Goal: Task Accomplishment & Management: Use online tool/utility

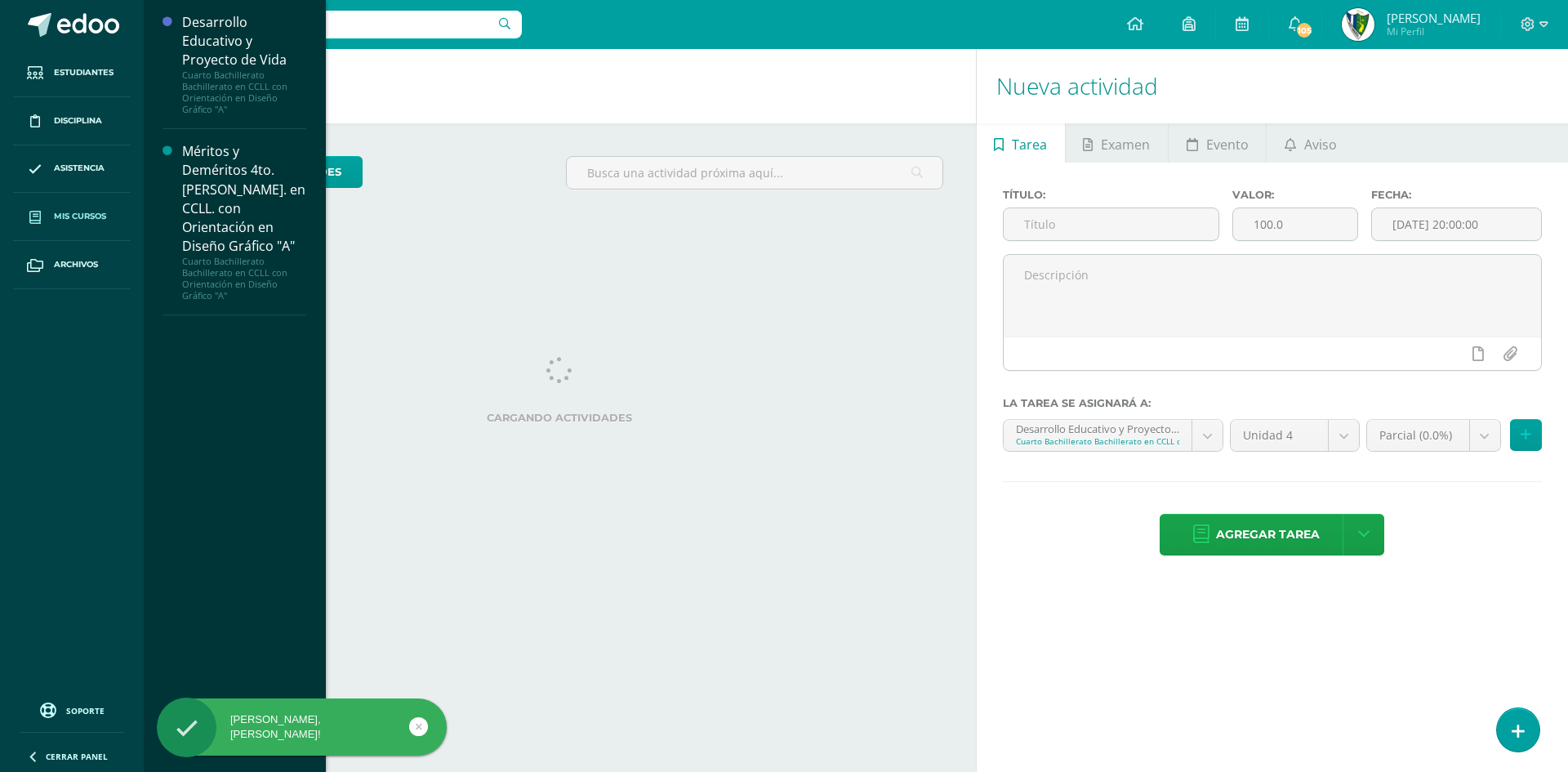
click at [69, 219] on span "Mis cursos" at bounding box center [79, 217] width 52 height 13
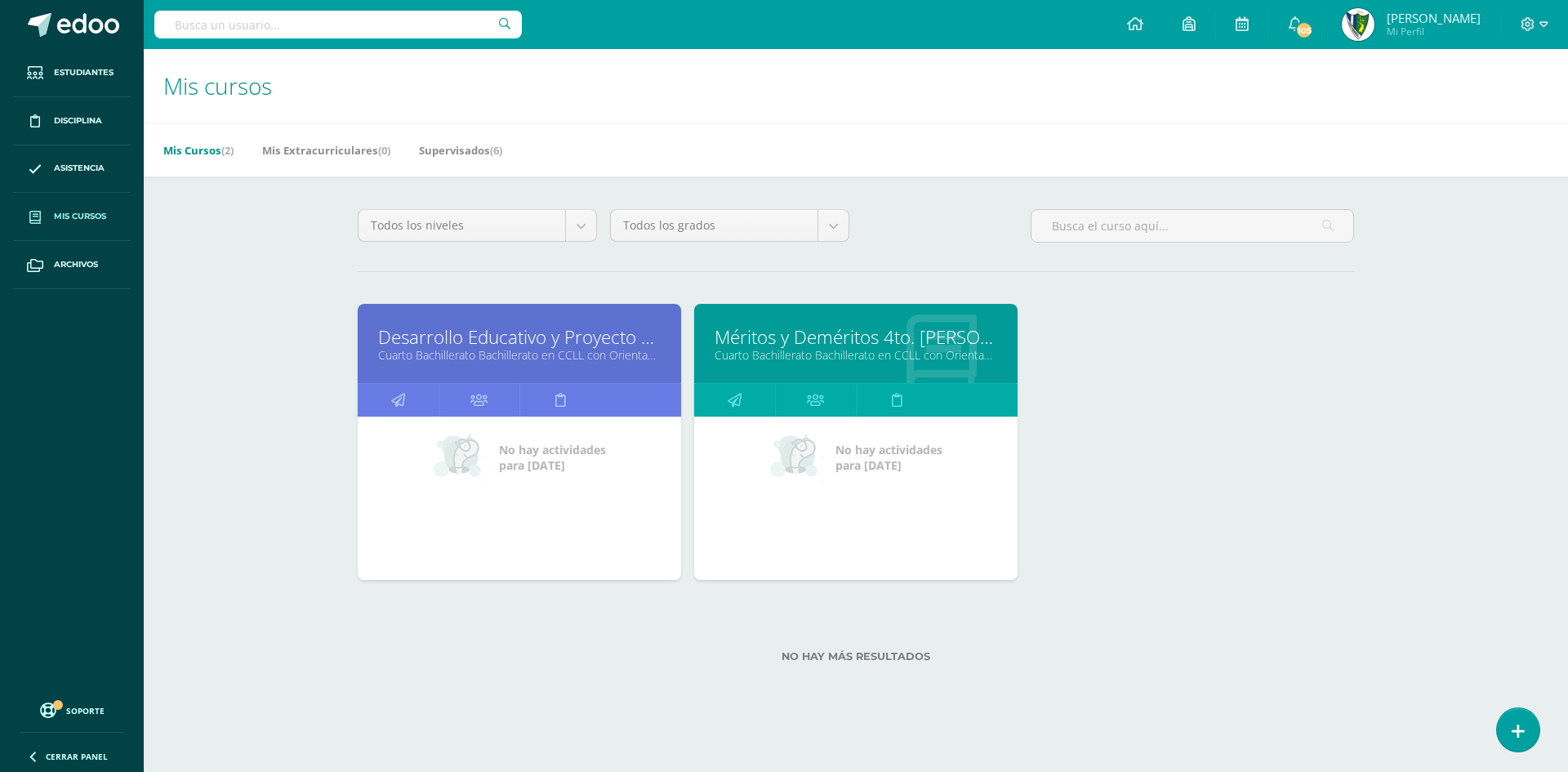
click at [502, 343] on link "Desarrollo Educativo y Proyecto de Vida" at bounding box center [519, 337] width 283 height 26
click at [882, 343] on link "Méritos y Deméritos 4to. [PERSON_NAME]. en CCLL. con Orientación en Diseño Gráf…" at bounding box center [856, 337] width 283 height 26
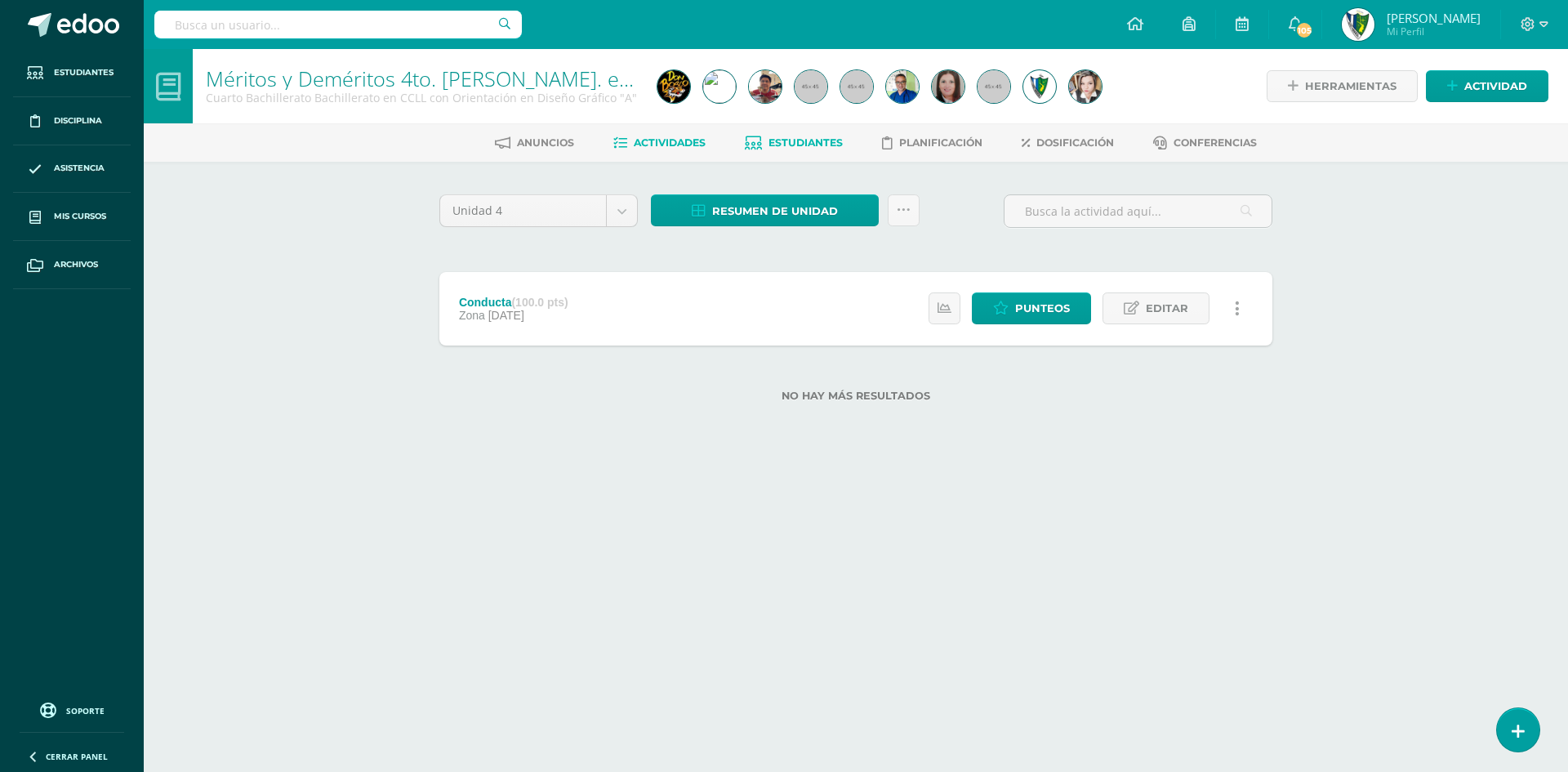
click at [823, 137] on span "Estudiantes" at bounding box center [806, 142] width 74 height 12
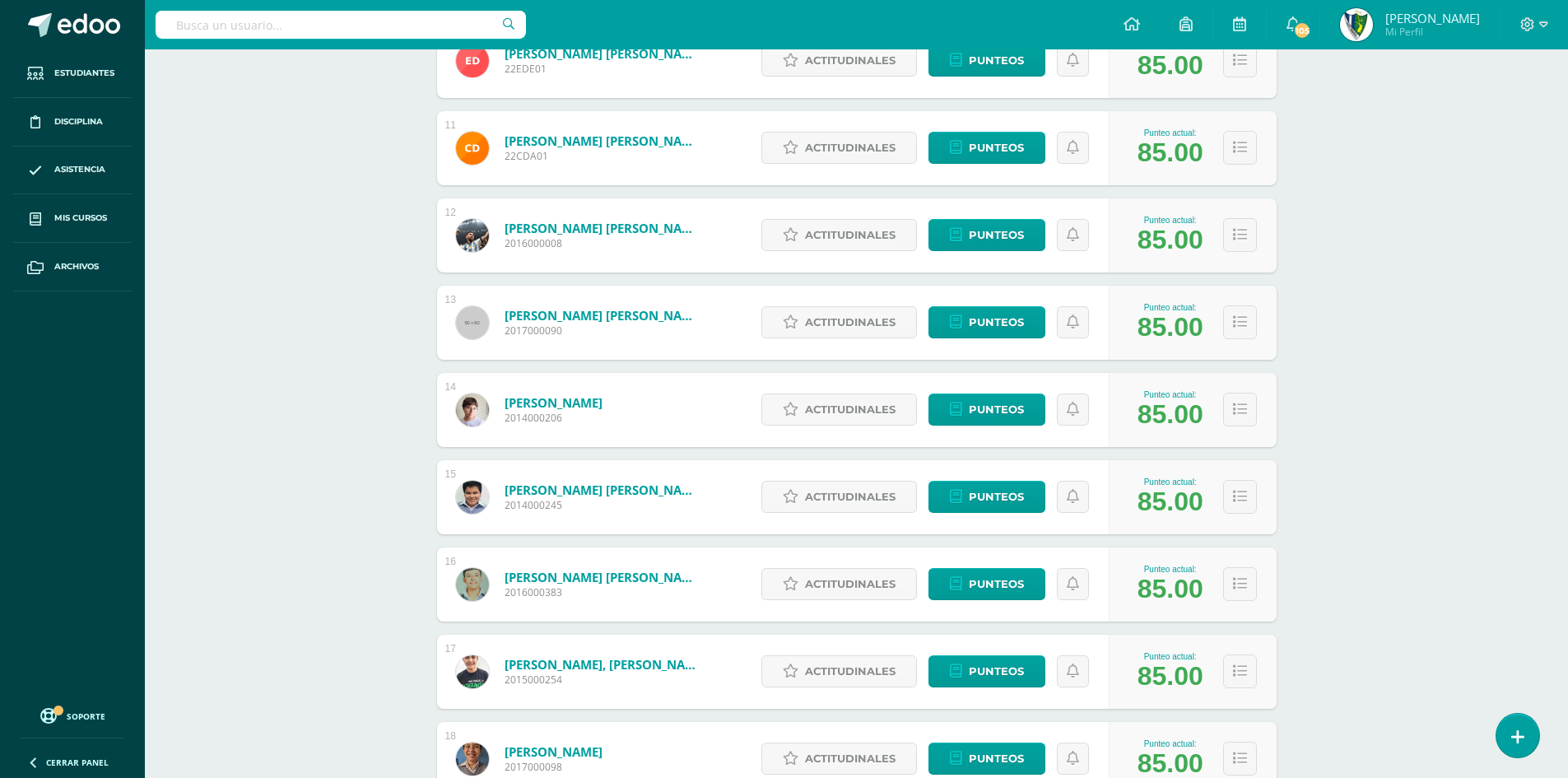
scroll to position [1416, 0]
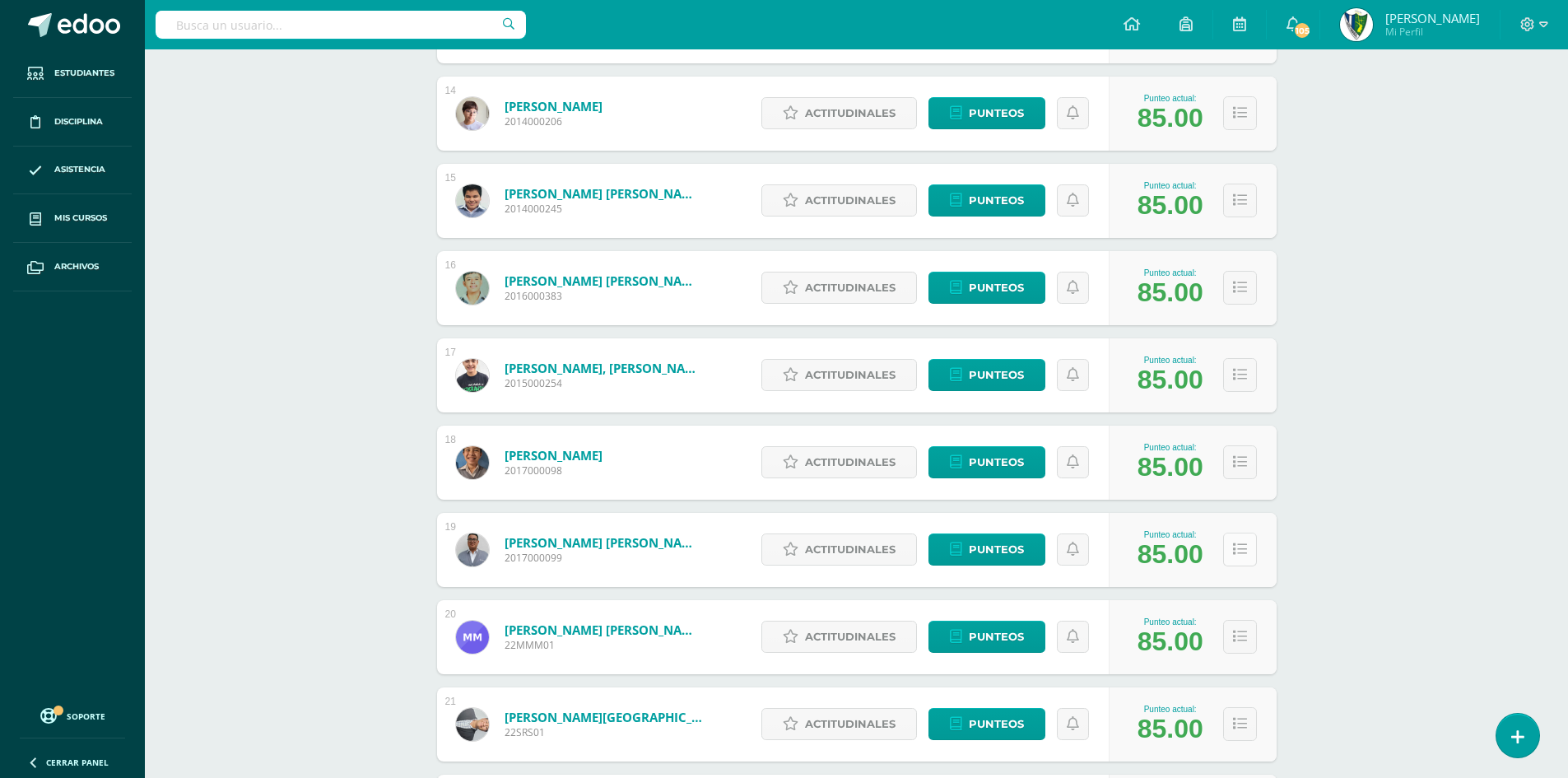
click at [1239, 556] on icon at bounding box center [1240, 550] width 14 height 14
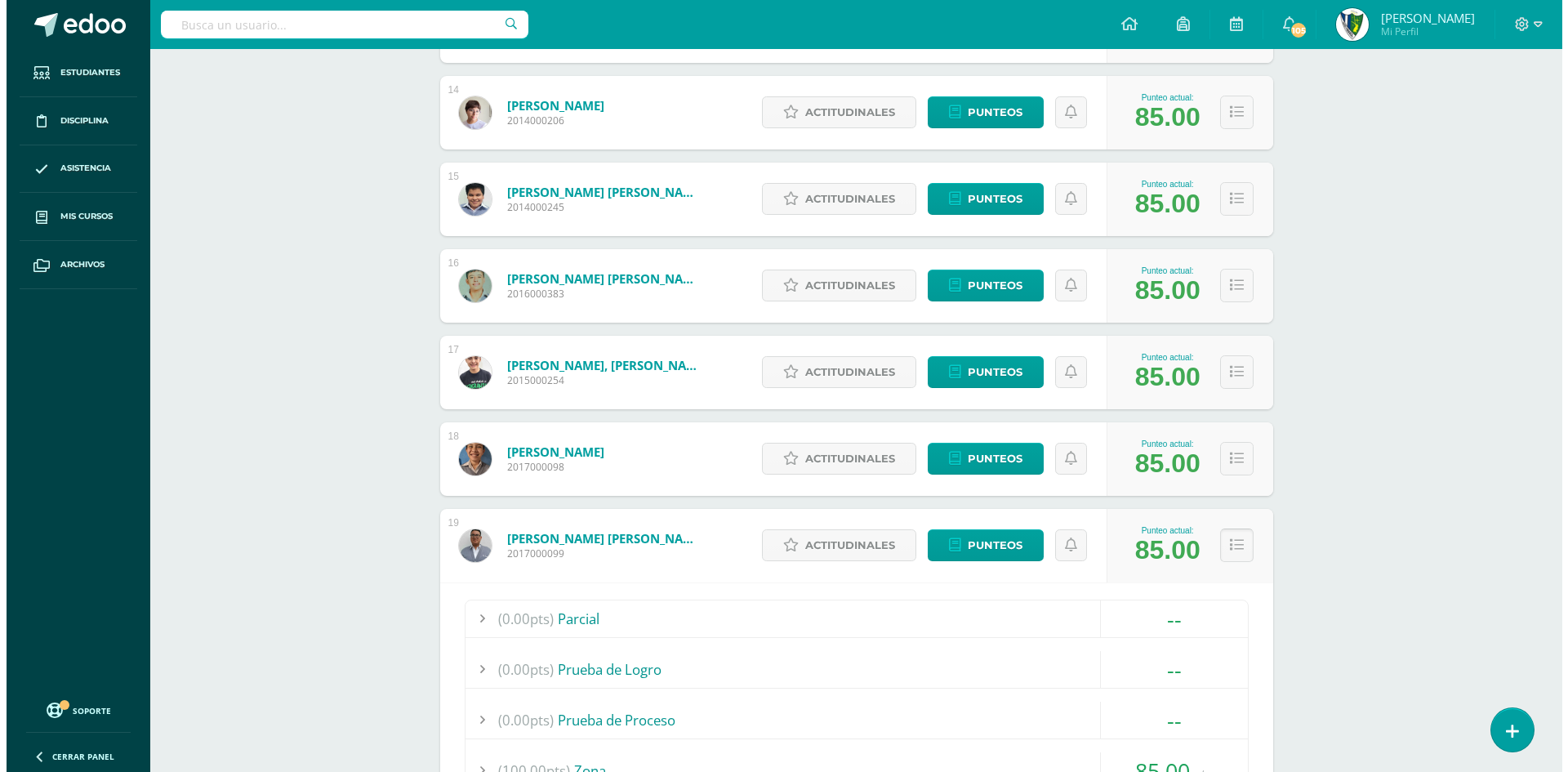
scroll to position [1814, 0]
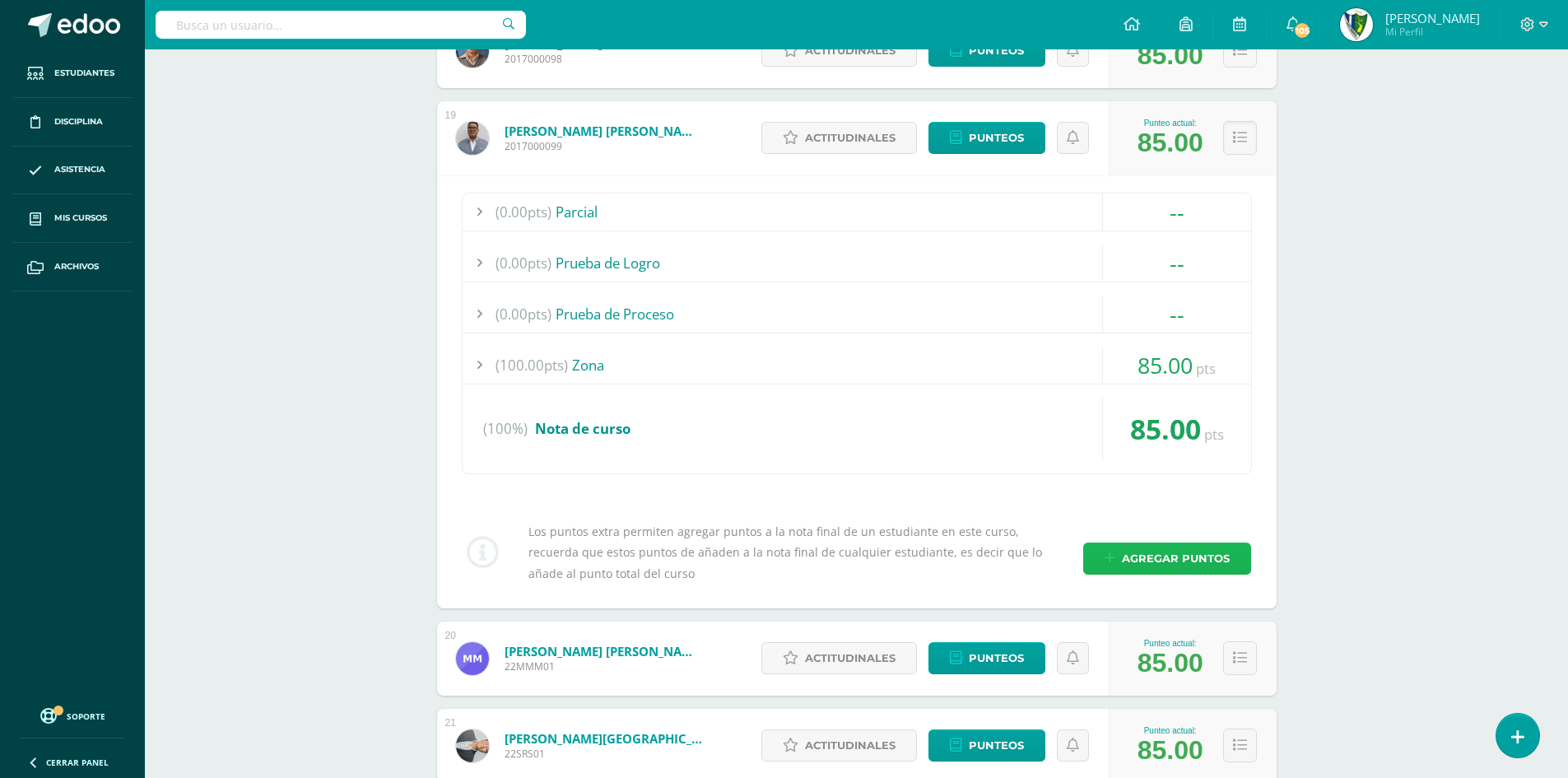
click at [1180, 551] on span "Agregar puntos" at bounding box center [1175, 559] width 108 height 31
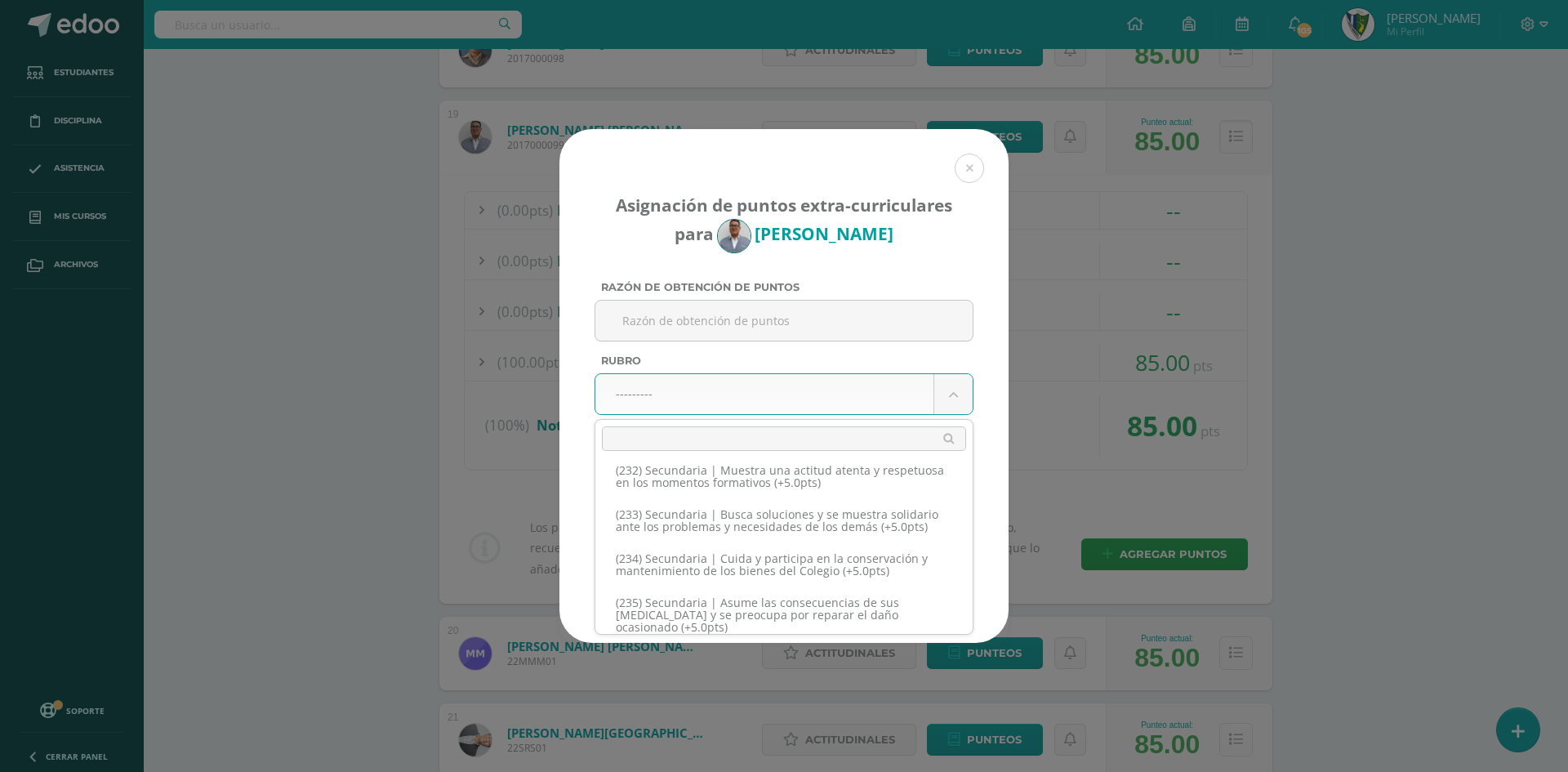
scroll to position [11968, 0]
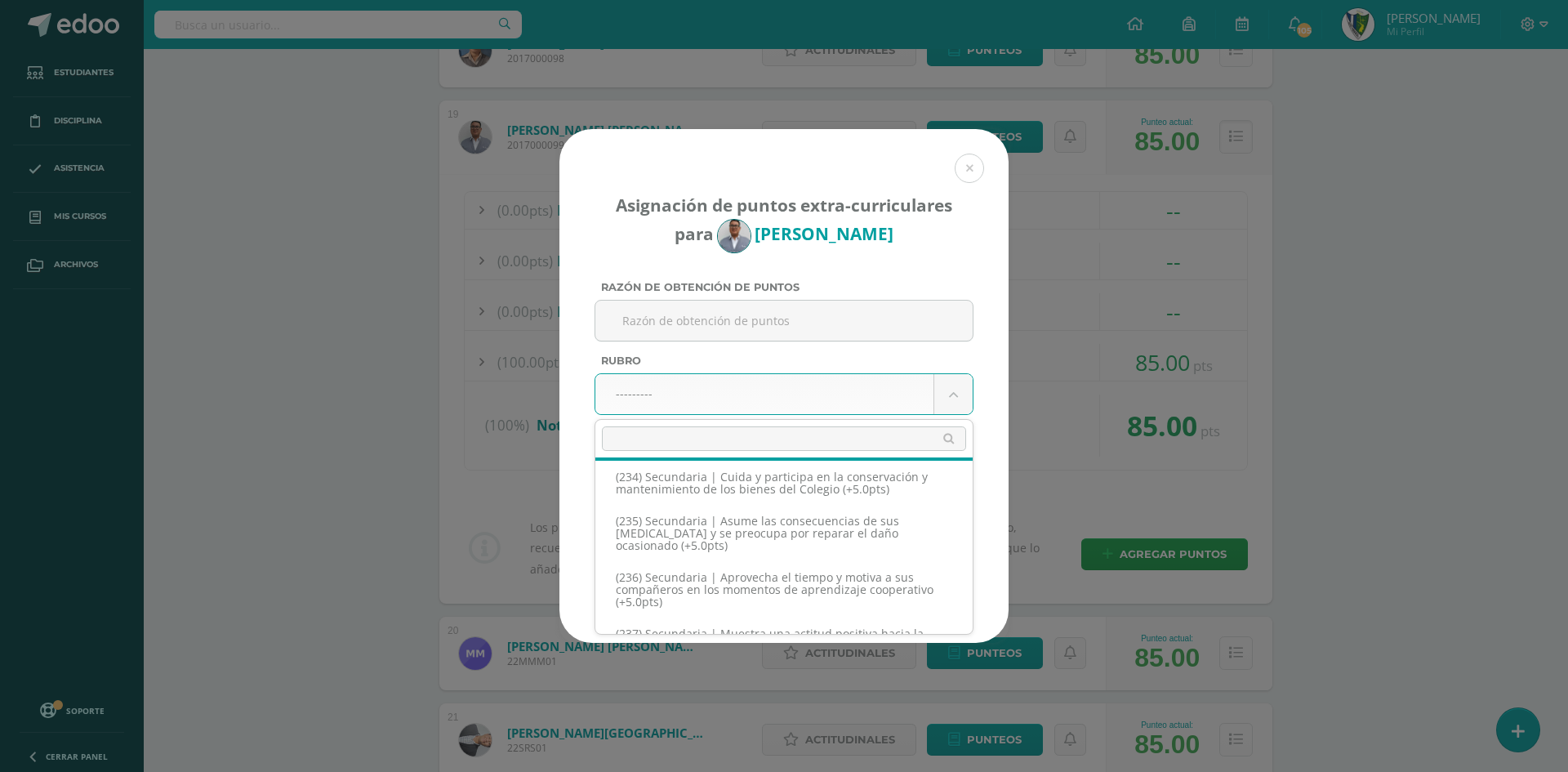
select select "264"
type input "5"
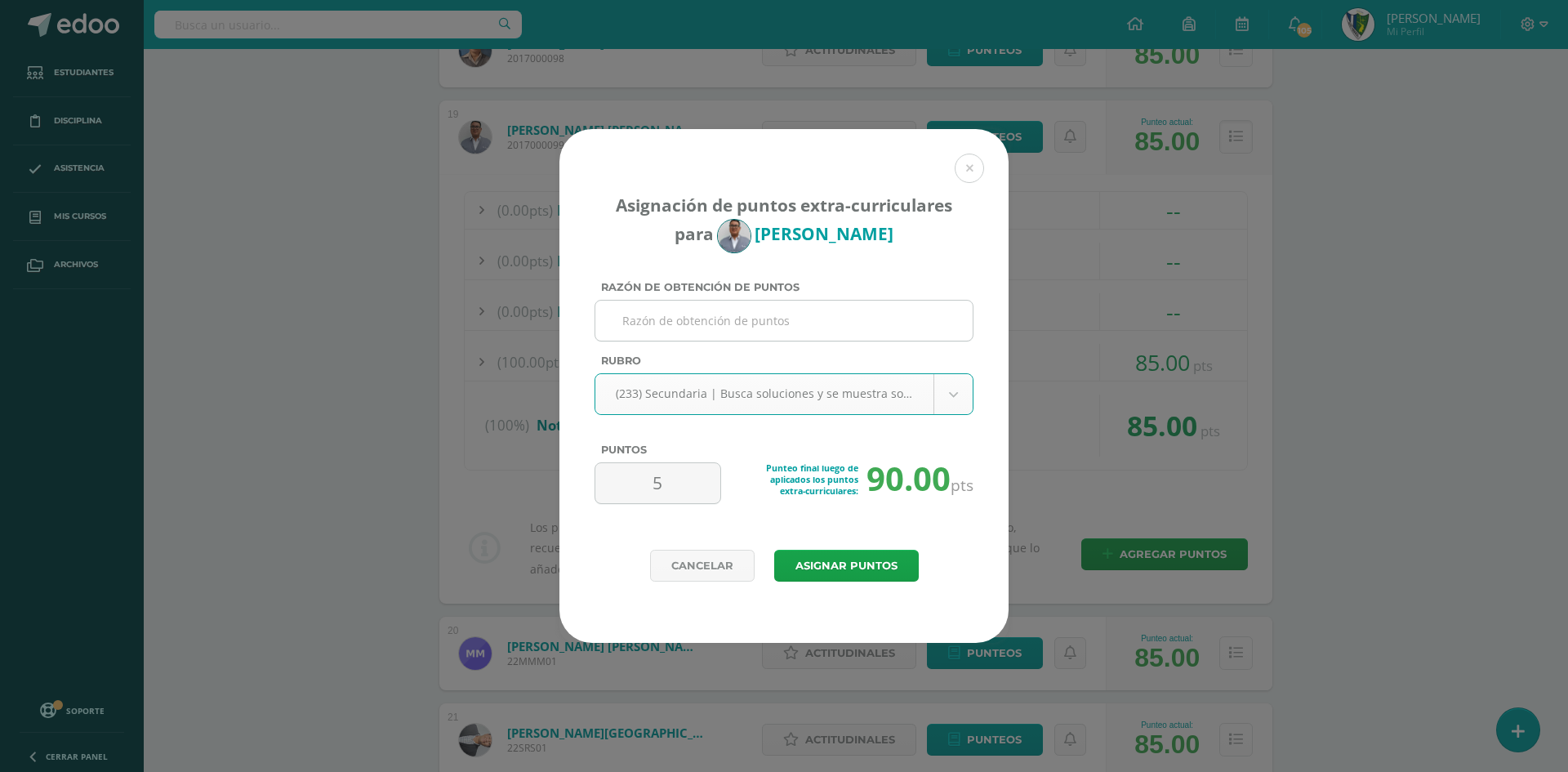
click at [688, 316] on input "Razón de obtención de puntos" at bounding box center [784, 320] width 364 height 40
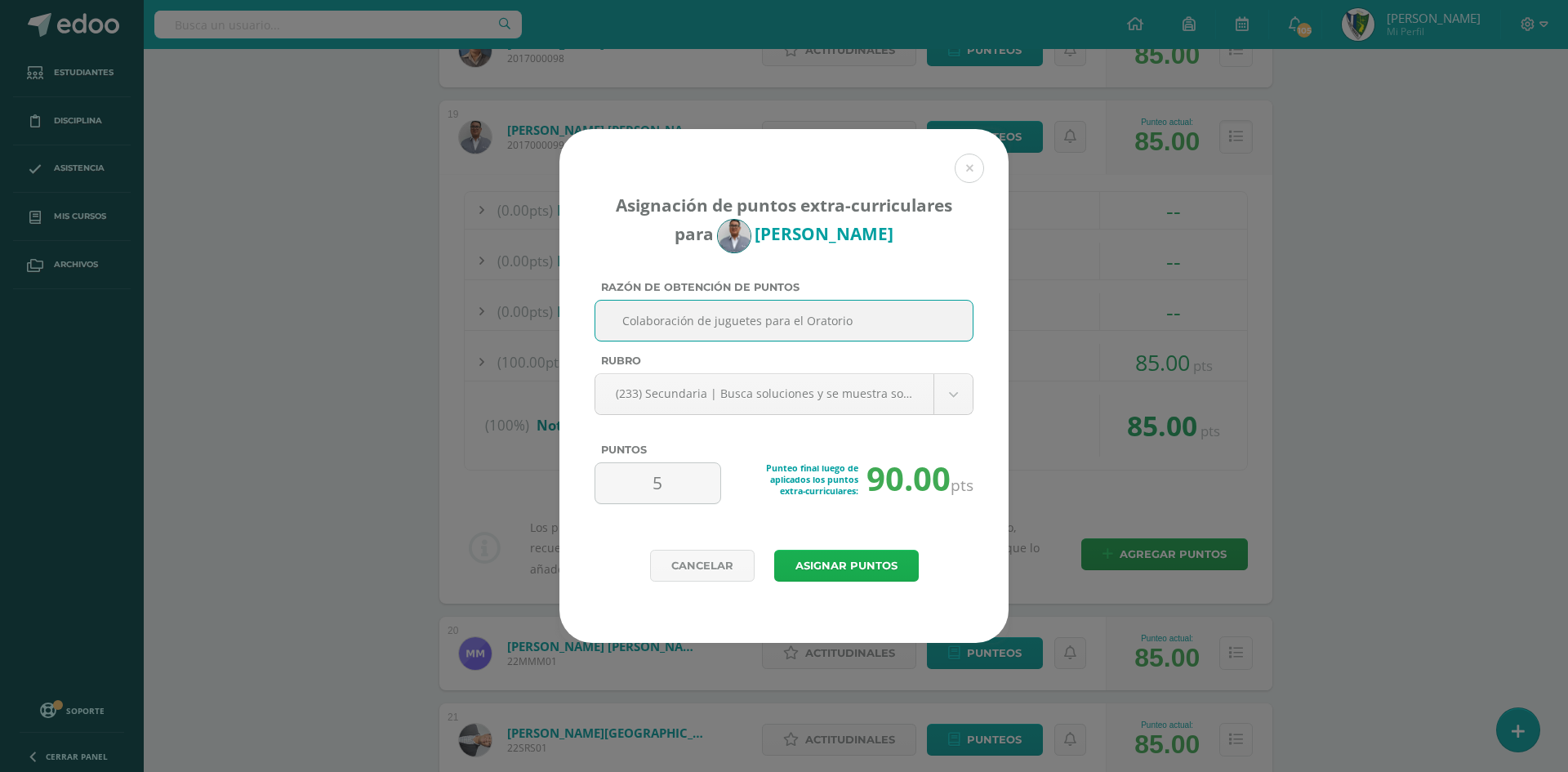
type input "Colaboración de juguetes para el Oratorio"
click at [817, 569] on button "Asignar puntos" at bounding box center [846, 565] width 145 height 32
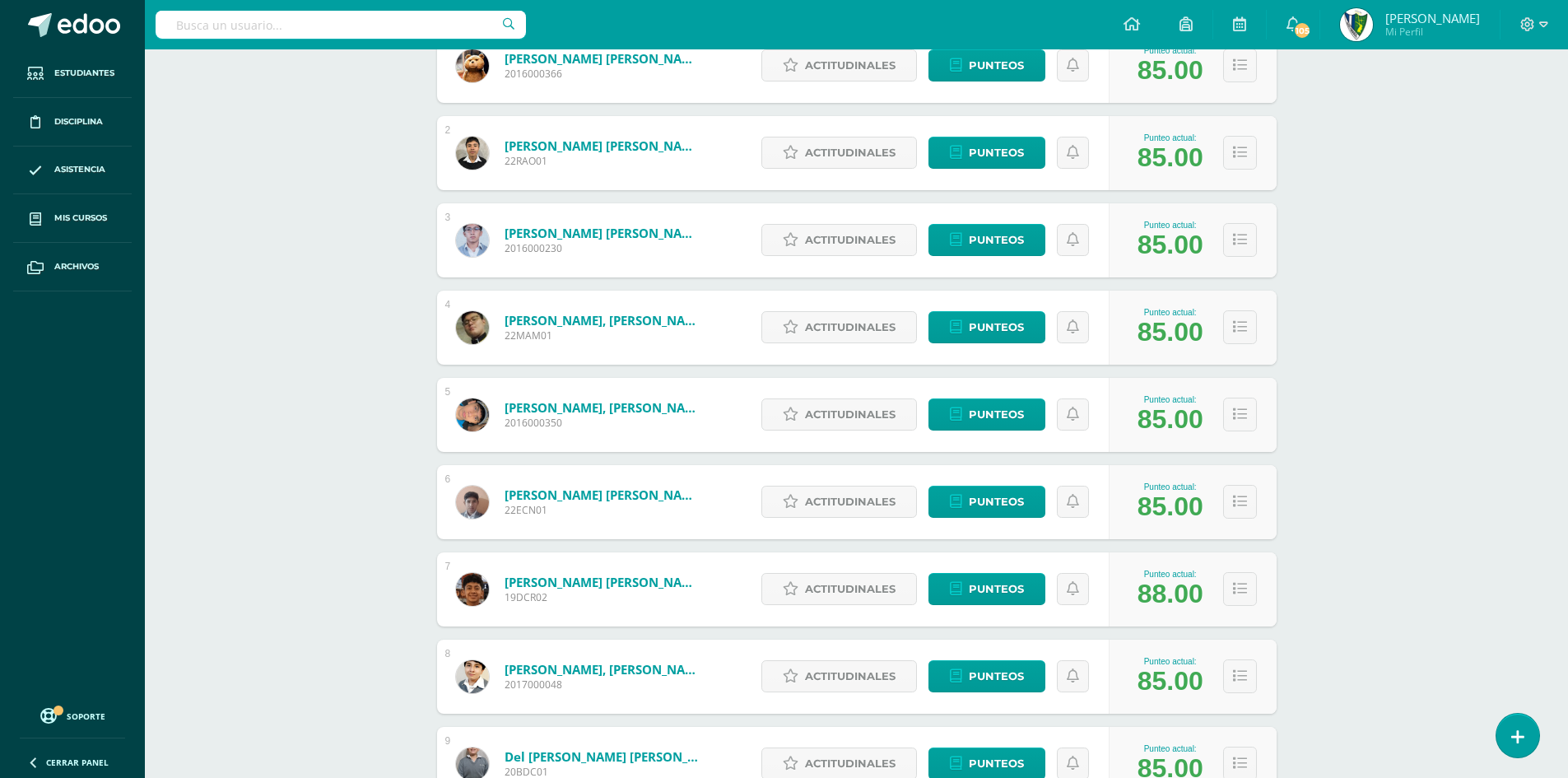
scroll to position [494, 0]
